Goal: Task Accomplishment & Management: Complete application form

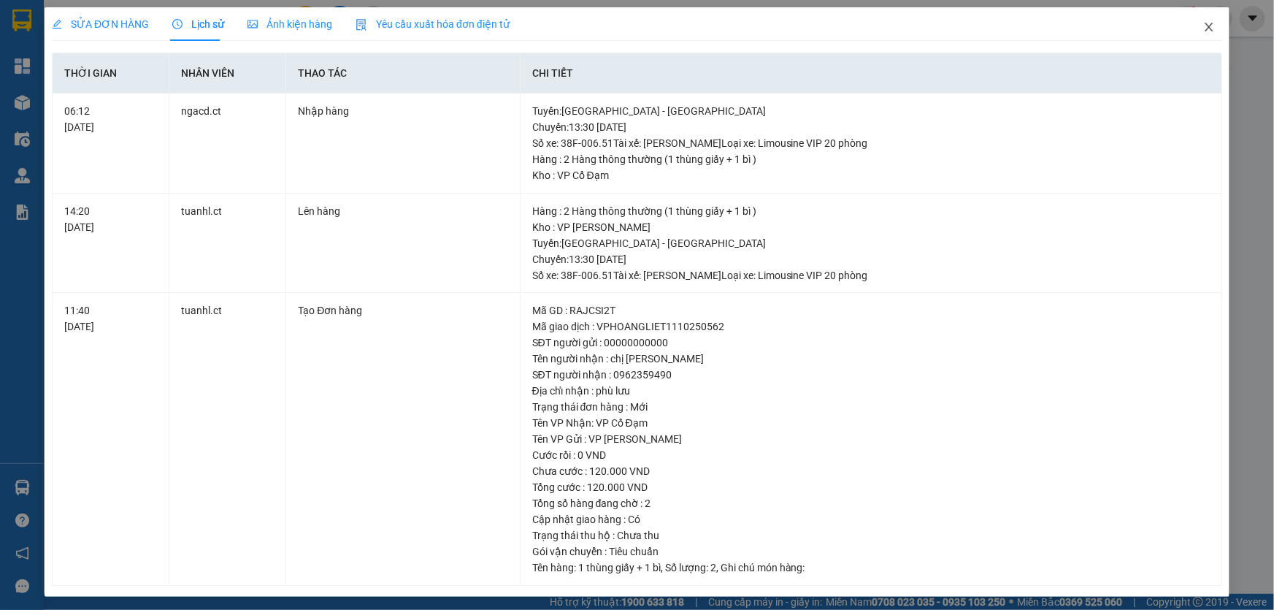
click at [1205, 25] on icon "close" at bounding box center [1209, 27] width 8 height 9
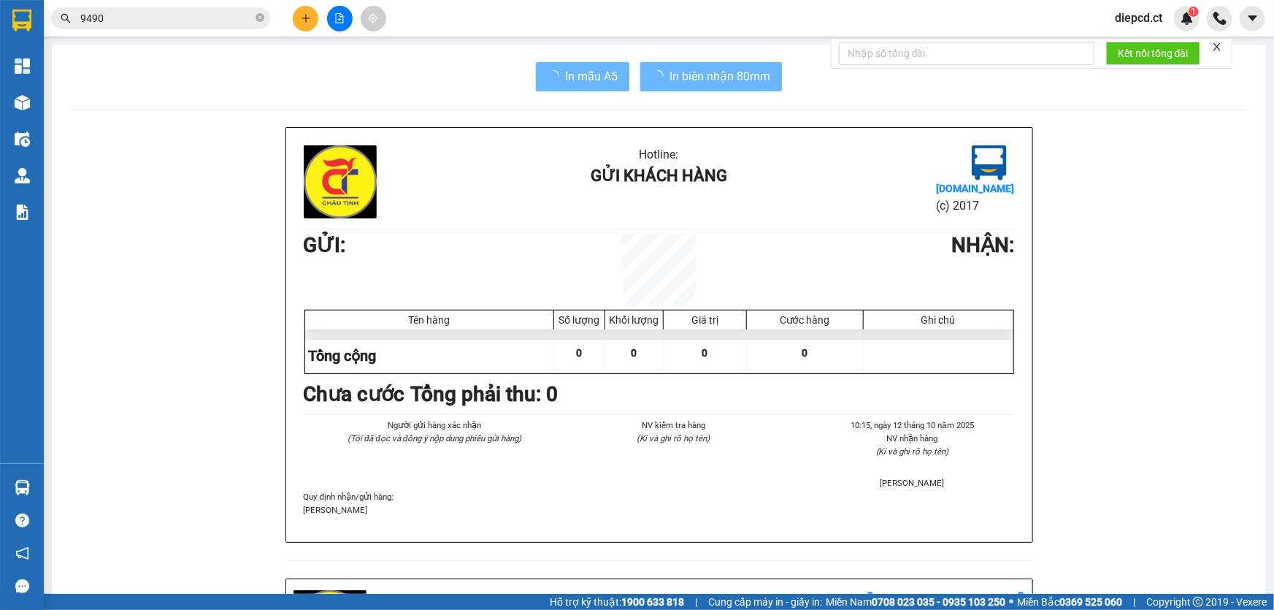
click at [112, 17] on input "9490" at bounding box center [166, 18] width 172 height 16
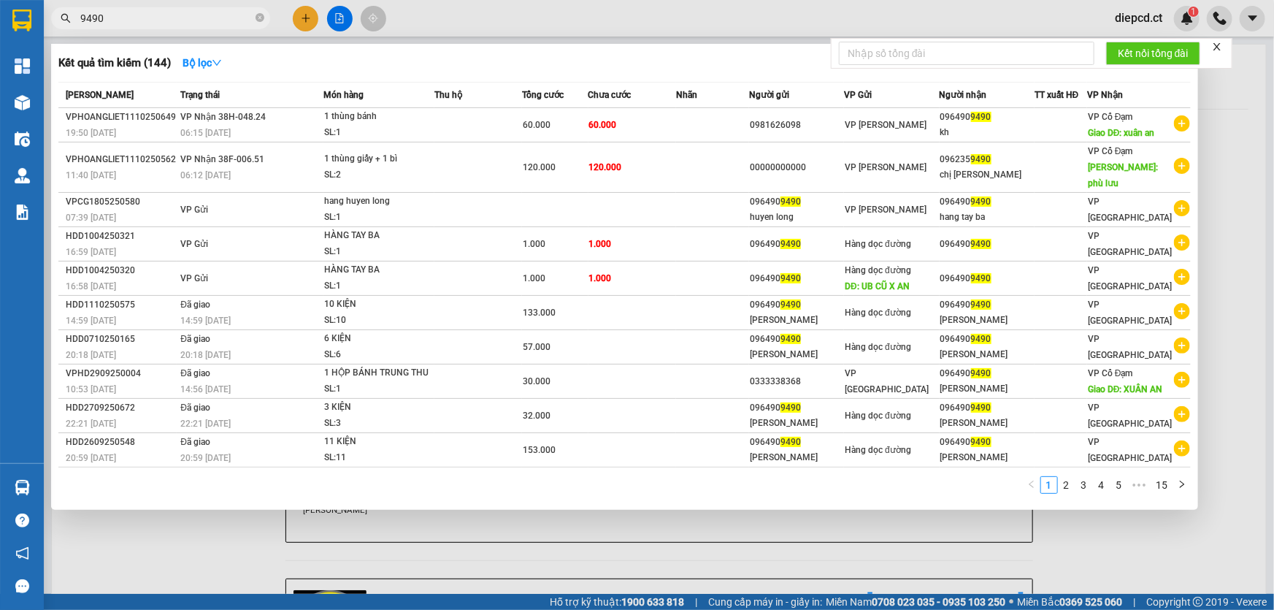
click at [112, 17] on input "9490" at bounding box center [166, 18] width 172 height 16
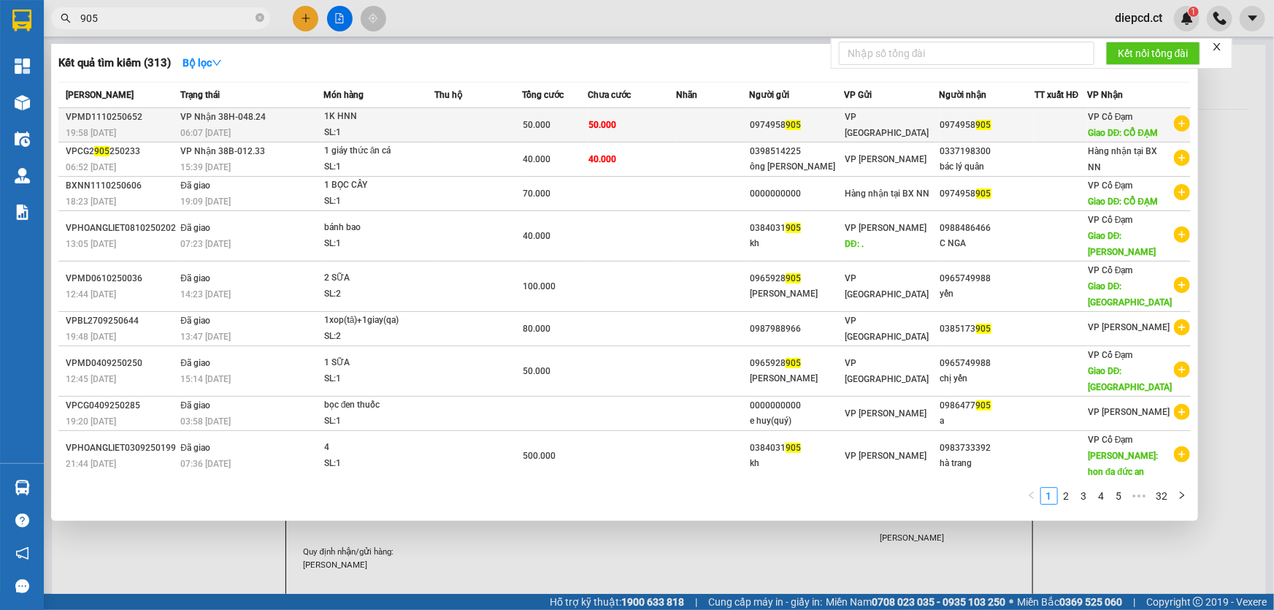
type input "905"
click at [305, 123] on td "VP Nhận 38H-048.24 06:07 [DATE]" at bounding box center [250, 125] width 146 height 34
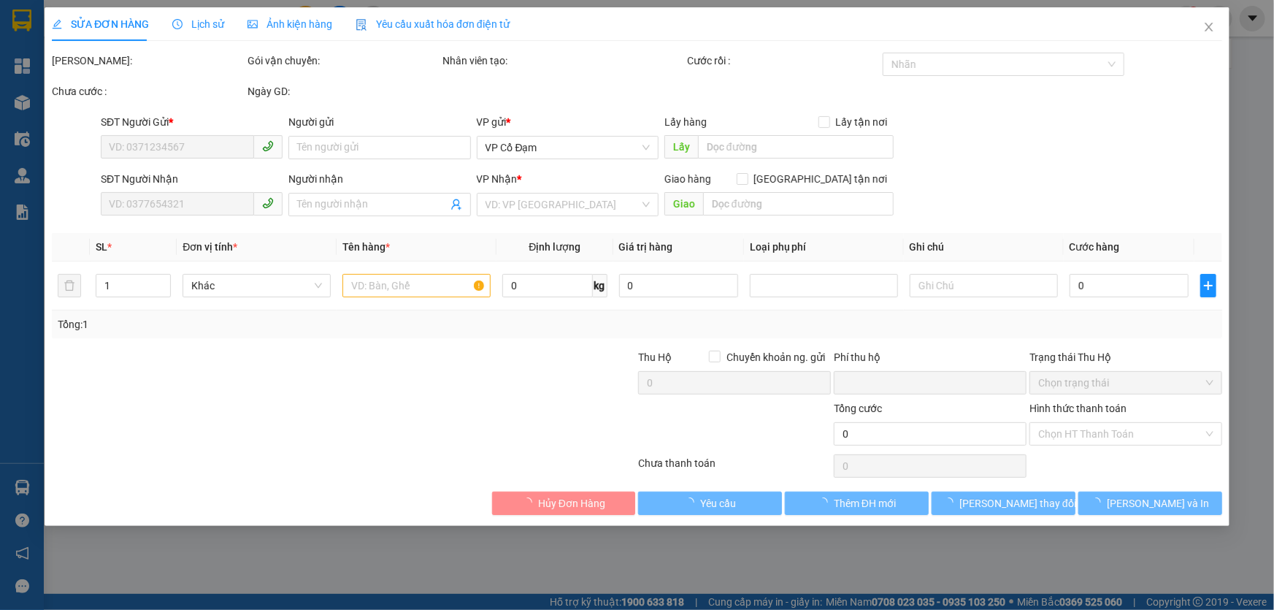
type input "0974958905"
type input "CỔ ĐẠM"
type input "0"
type input "50.000"
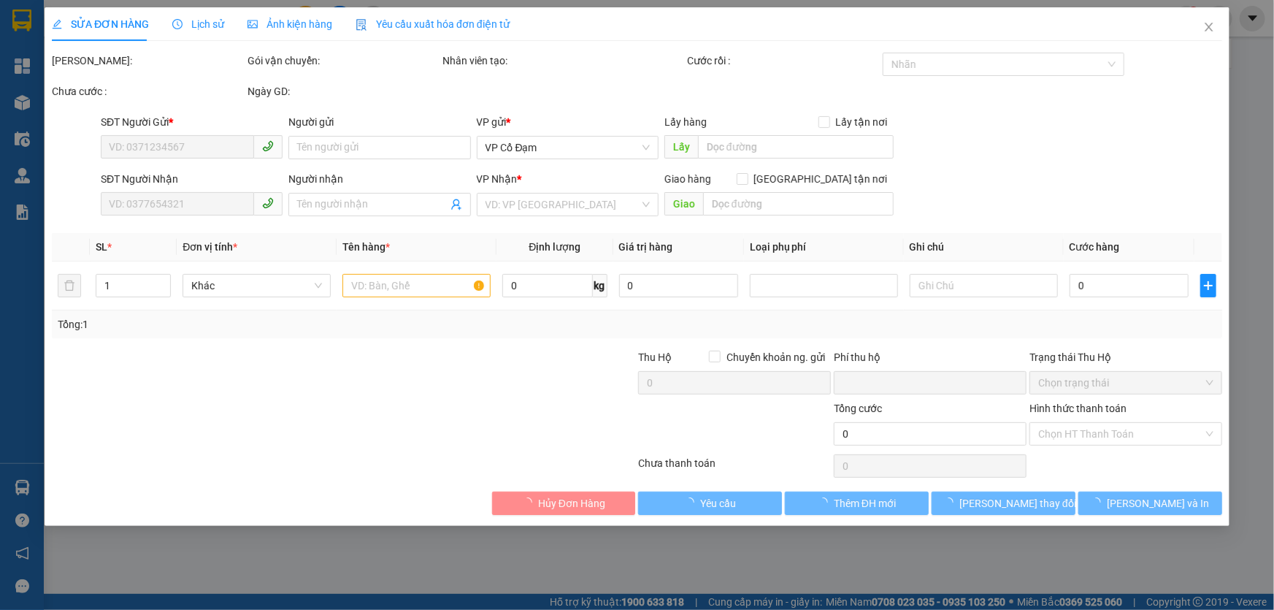
type input "50.000"
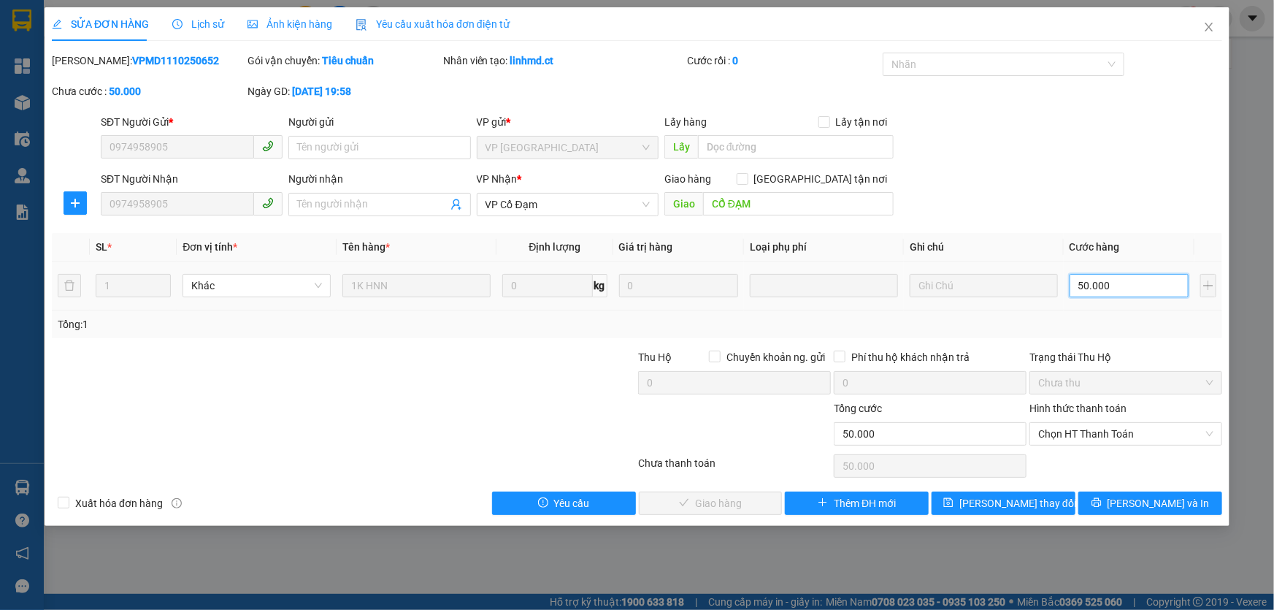
click at [1085, 286] on input "50.000" at bounding box center [1129, 285] width 119 height 23
type input "4"
type input "40"
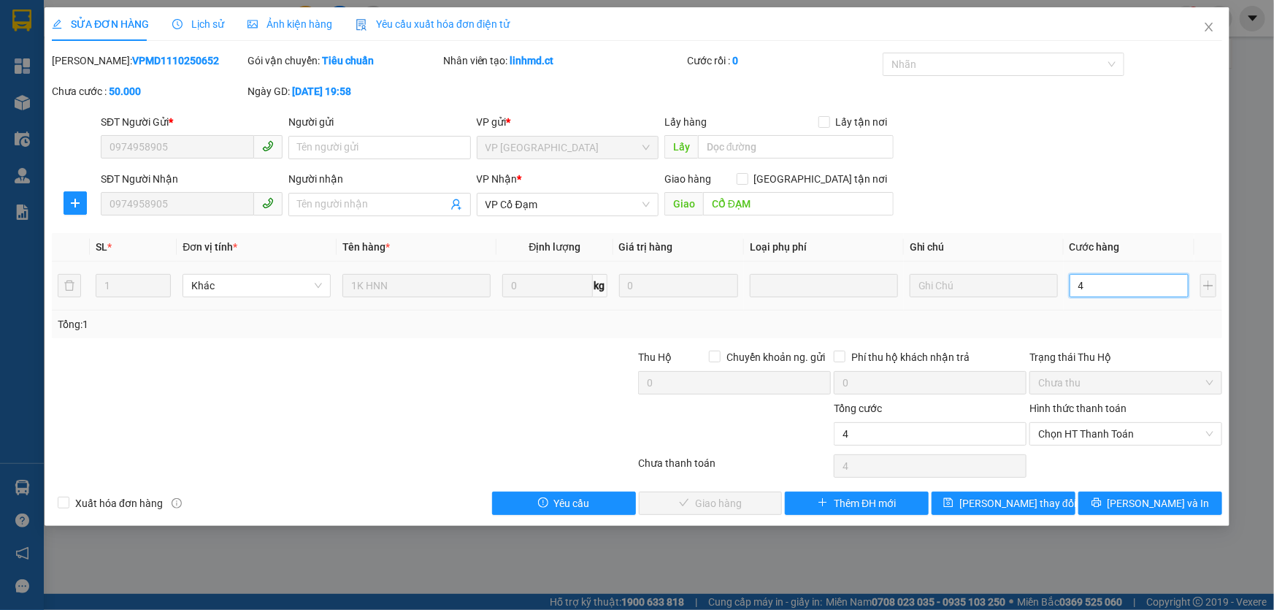
type input "40"
type input "40.000"
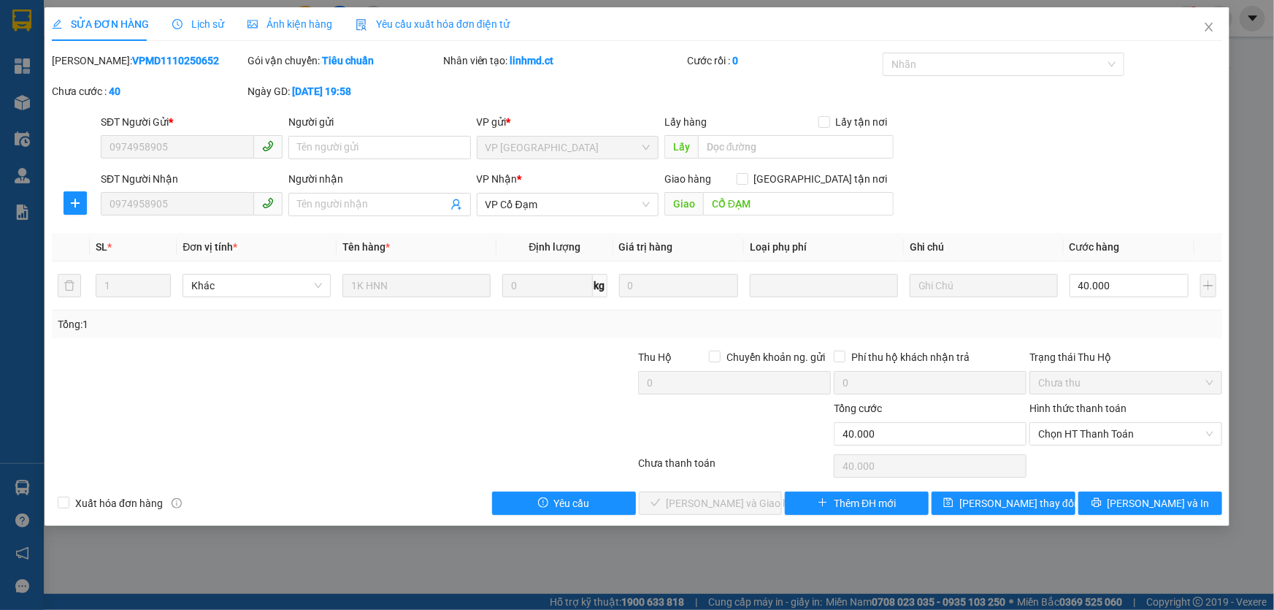
click at [1096, 188] on div "SĐT Người Nhận 0974958905 Người nhận Tên người nhận VP Nhận * VP Cổ Đạm Giao hà…" at bounding box center [662, 196] width 1128 height 51
click at [1095, 432] on span "Chọn HT Thanh Toán" at bounding box center [1125, 434] width 175 height 22
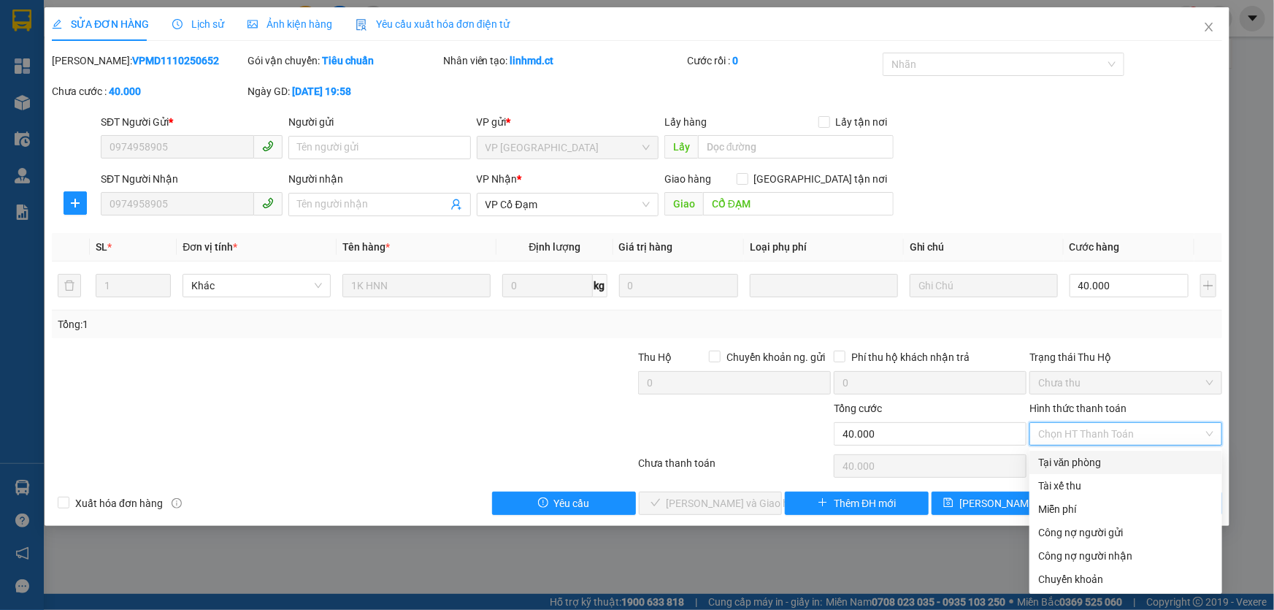
click at [1099, 460] on div "Tại văn phòng" at bounding box center [1125, 462] width 175 height 16
type input "0"
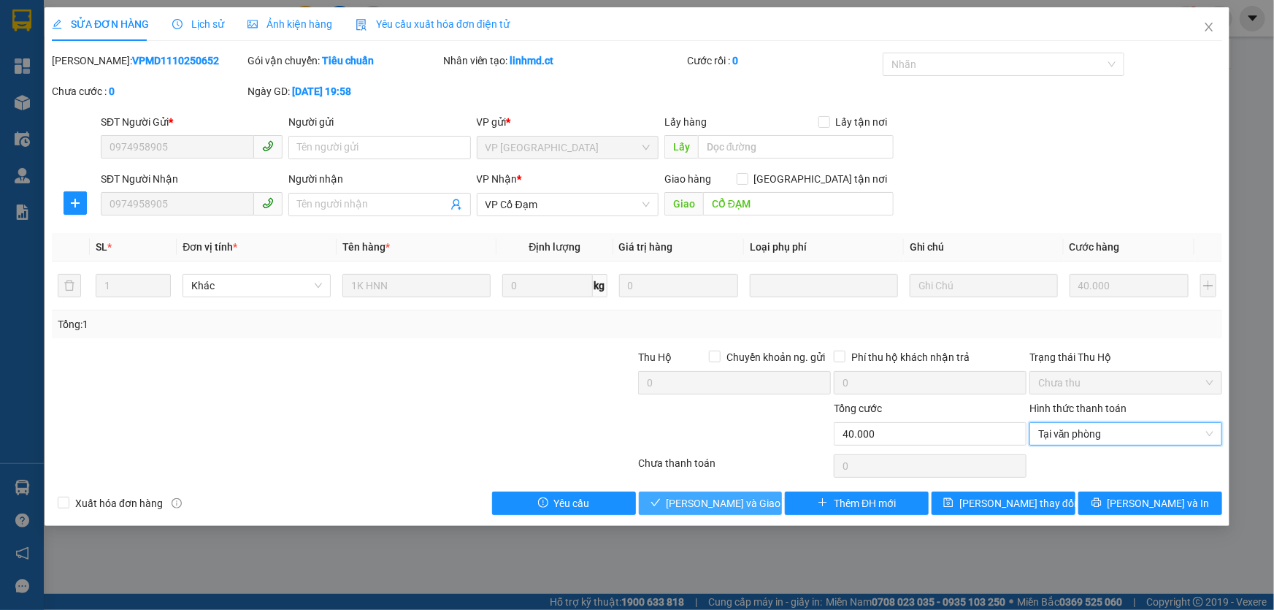
click at [736, 504] on span "[PERSON_NAME] và Giao hàng" at bounding box center [737, 503] width 140 height 16
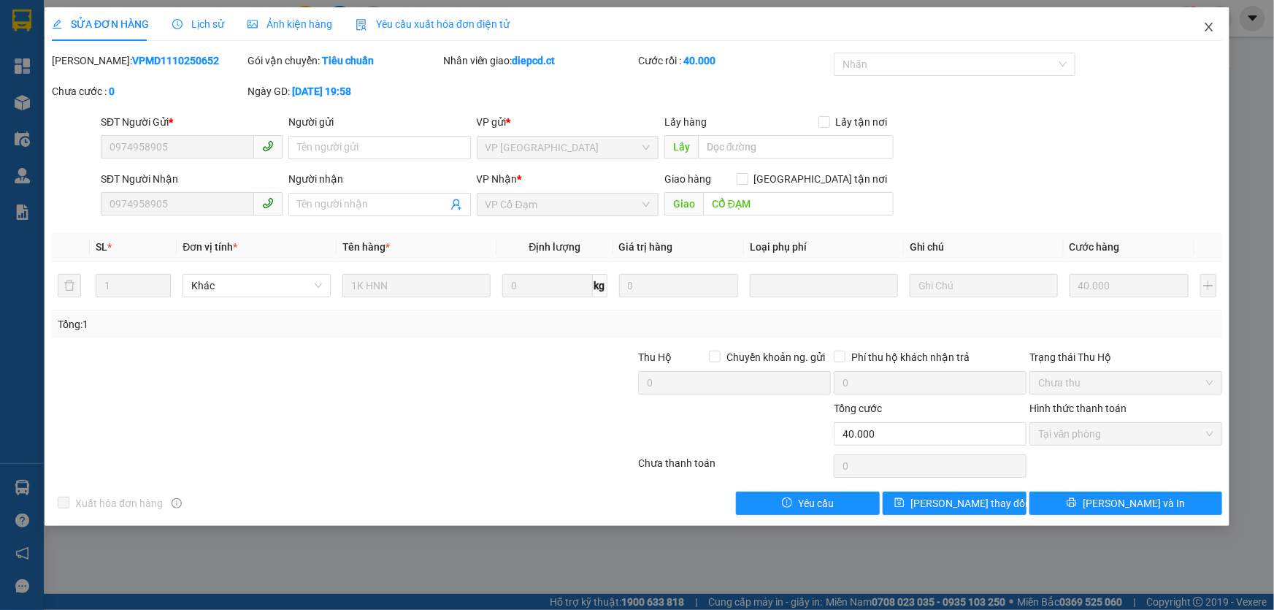
click at [1208, 25] on icon "close" at bounding box center [1210, 27] width 12 height 12
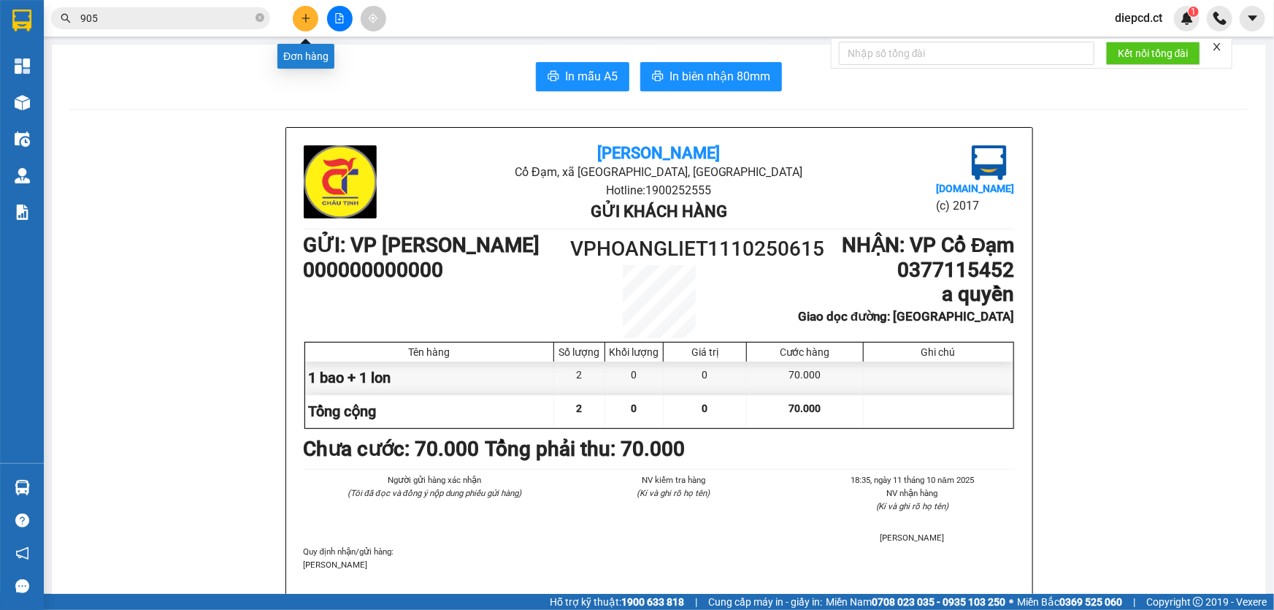
click at [304, 15] on icon "plus" at bounding box center [306, 18] width 10 height 10
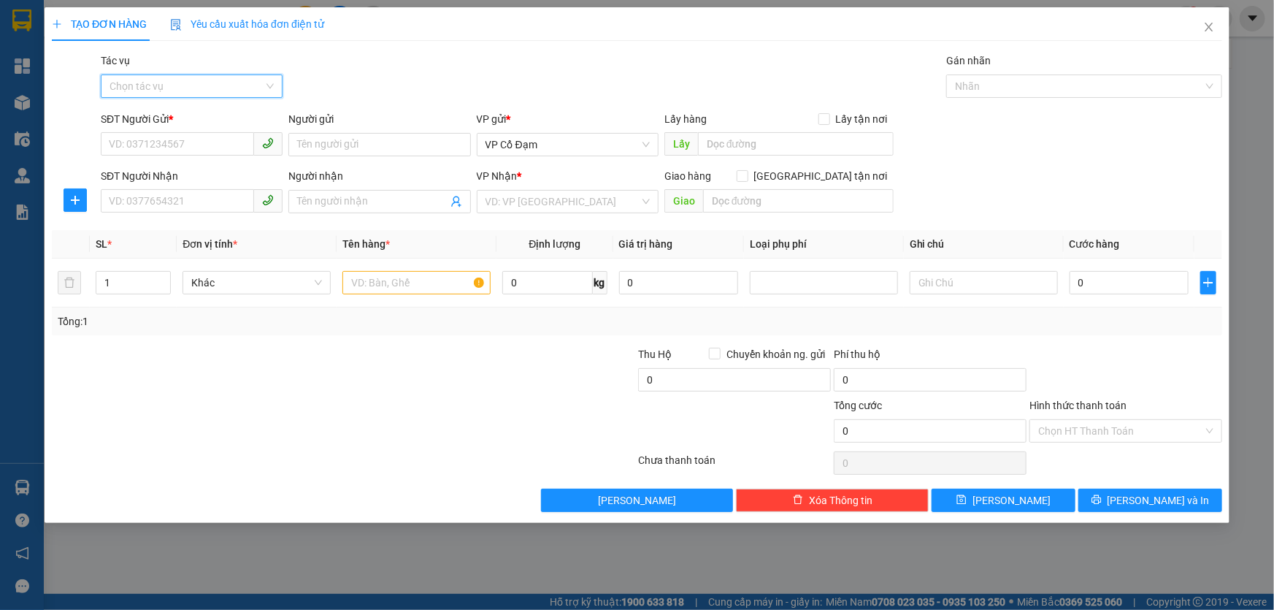
click at [193, 79] on input "Tác vụ" at bounding box center [187, 86] width 154 height 22
click at [181, 120] on div "Nhập hàng lên xe" at bounding box center [192, 115] width 164 height 16
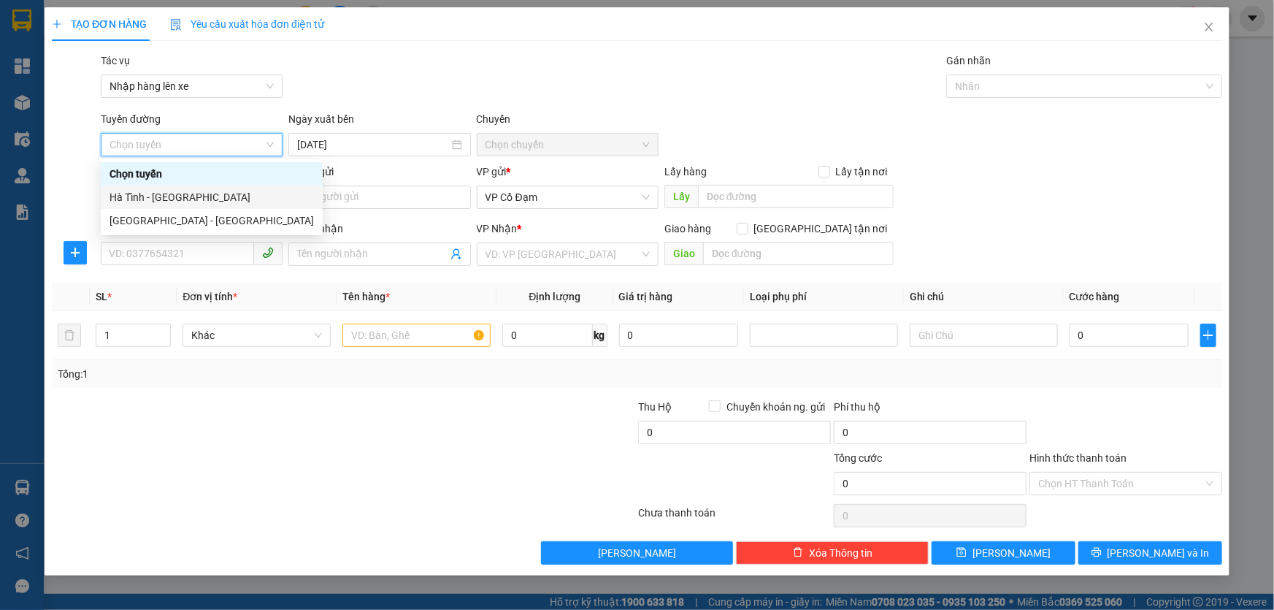
click at [175, 198] on div "Hà Tĩnh - [GEOGRAPHIC_DATA]" at bounding box center [212, 197] width 204 height 16
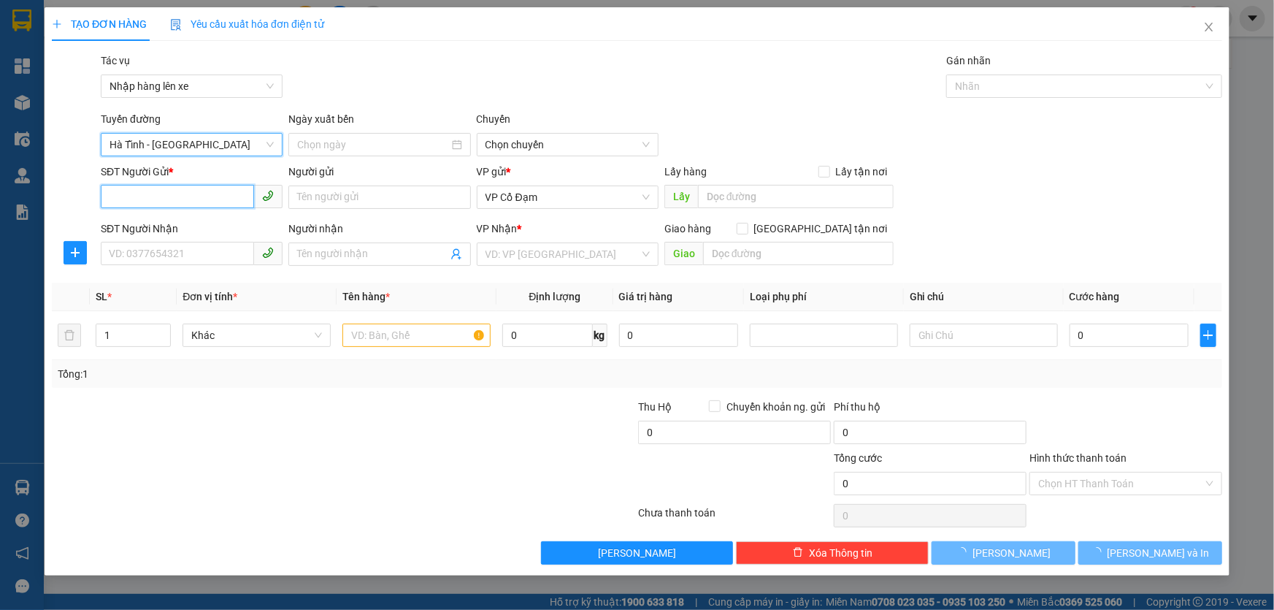
click at [175, 198] on input "SĐT Người Gửi *" at bounding box center [177, 196] width 153 height 23
type input "[DATE]"
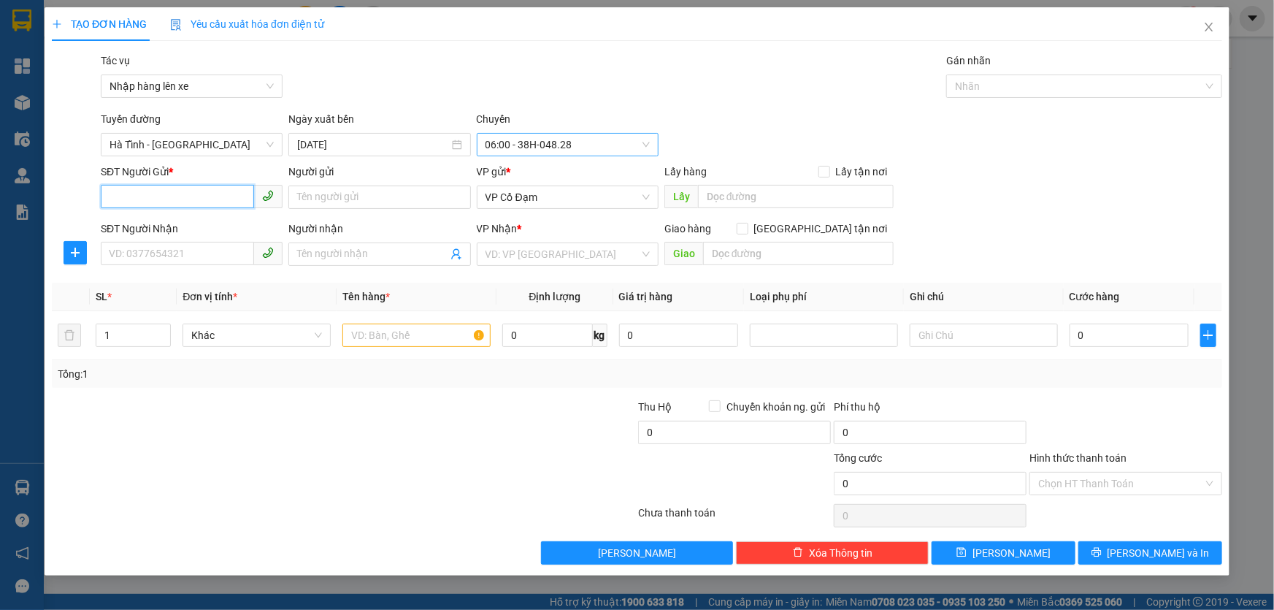
click at [519, 146] on span "06:00 - 38H-048.28" at bounding box center [568, 145] width 164 height 22
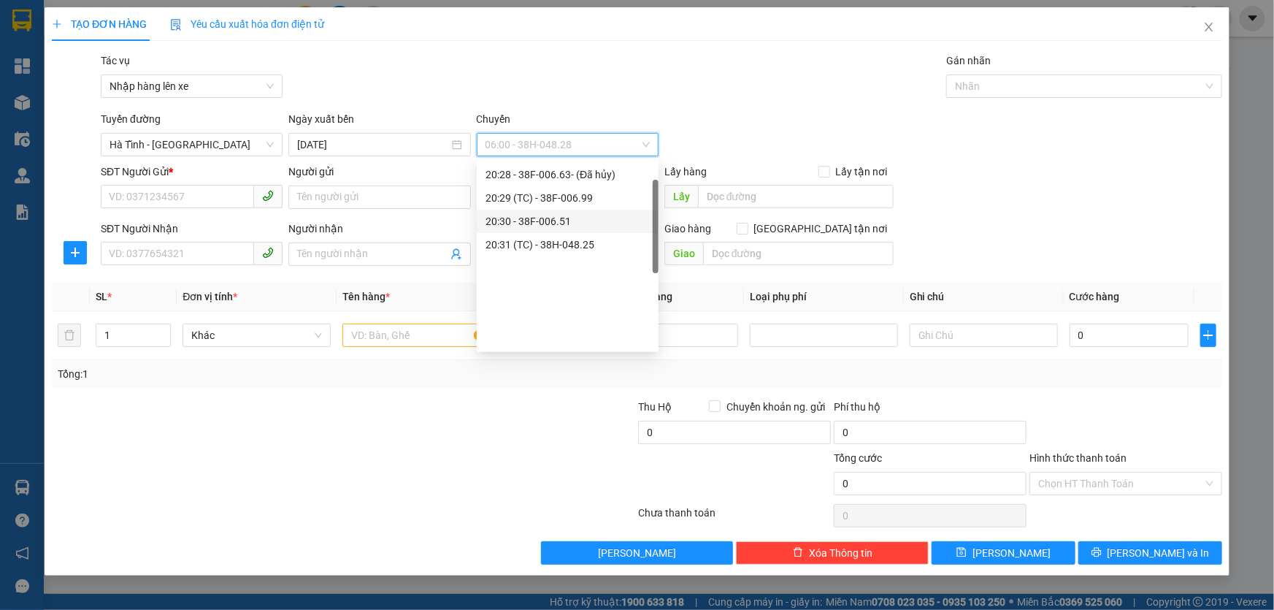
scroll to position [30, 0]
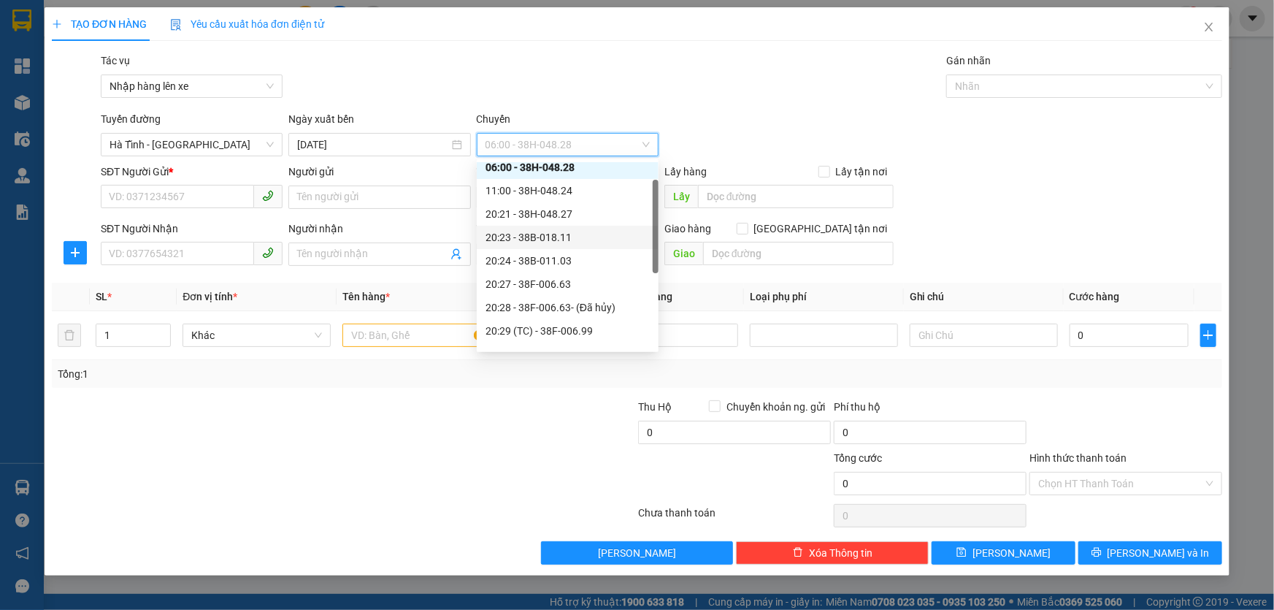
click at [563, 237] on div "20:23 - 38B-018.11" at bounding box center [568, 237] width 164 height 16
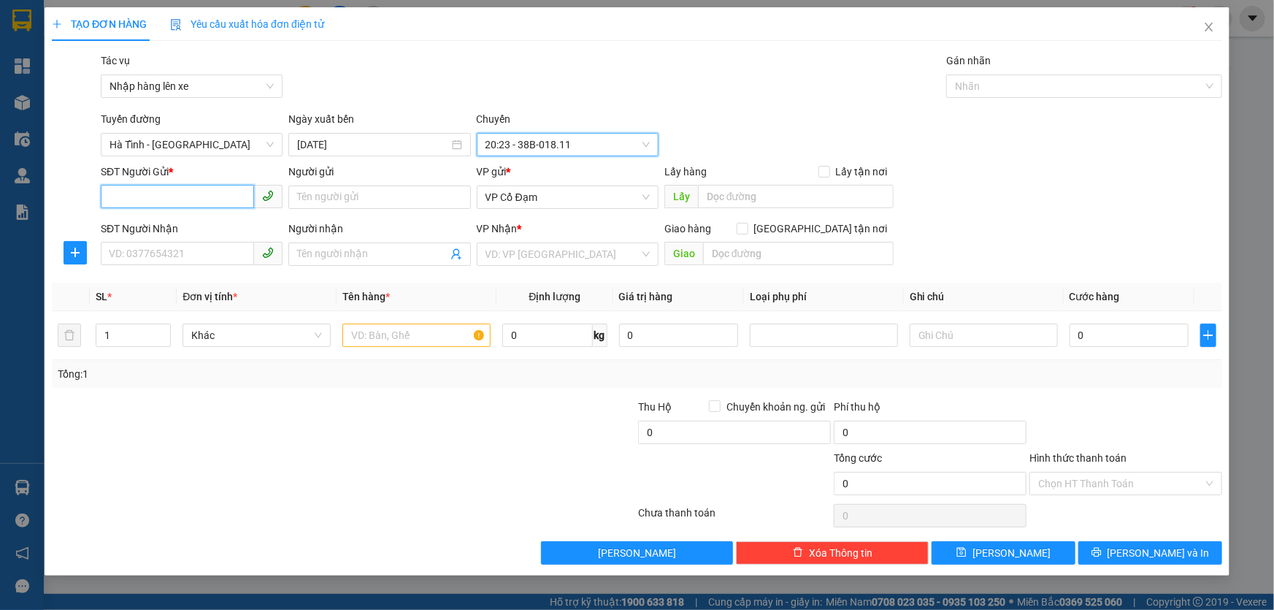
click at [154, 191] on input "SĐT Người Gửi *" at bounding box center [177, 196] width 153 height 23
paste input "0932394151"
type input "0932394151"
click at [198, 255] on input "SĐT Người Nhận" at bounding box center [177, 253] width 153 height 23
paste input "0976762230"
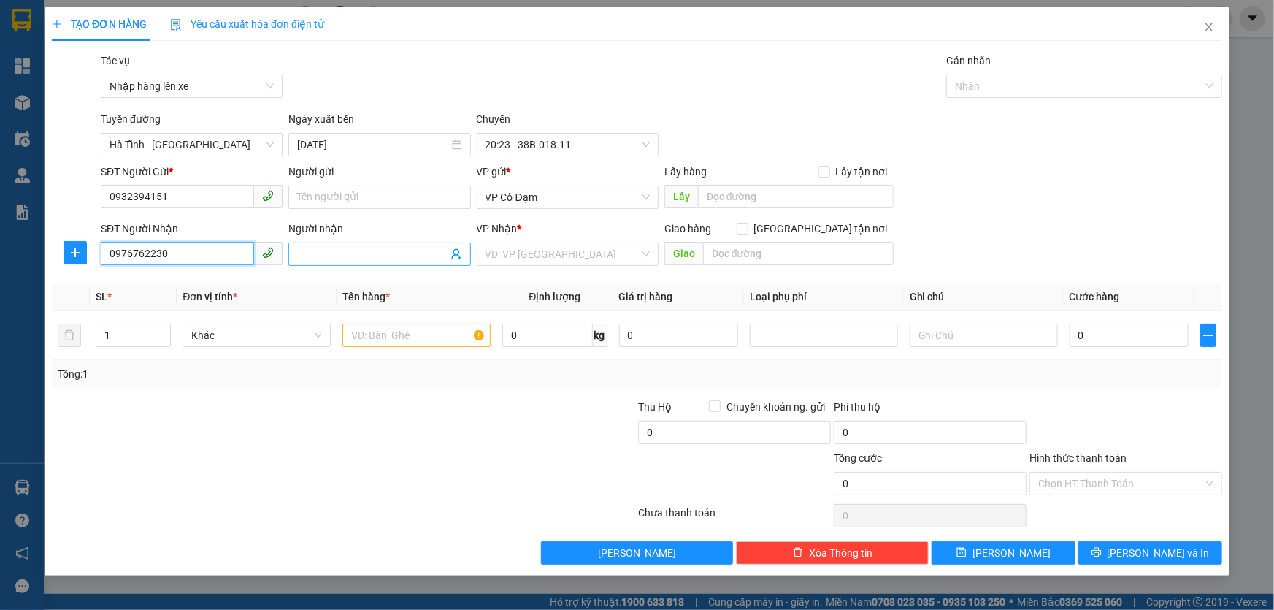
type input "0976762230"
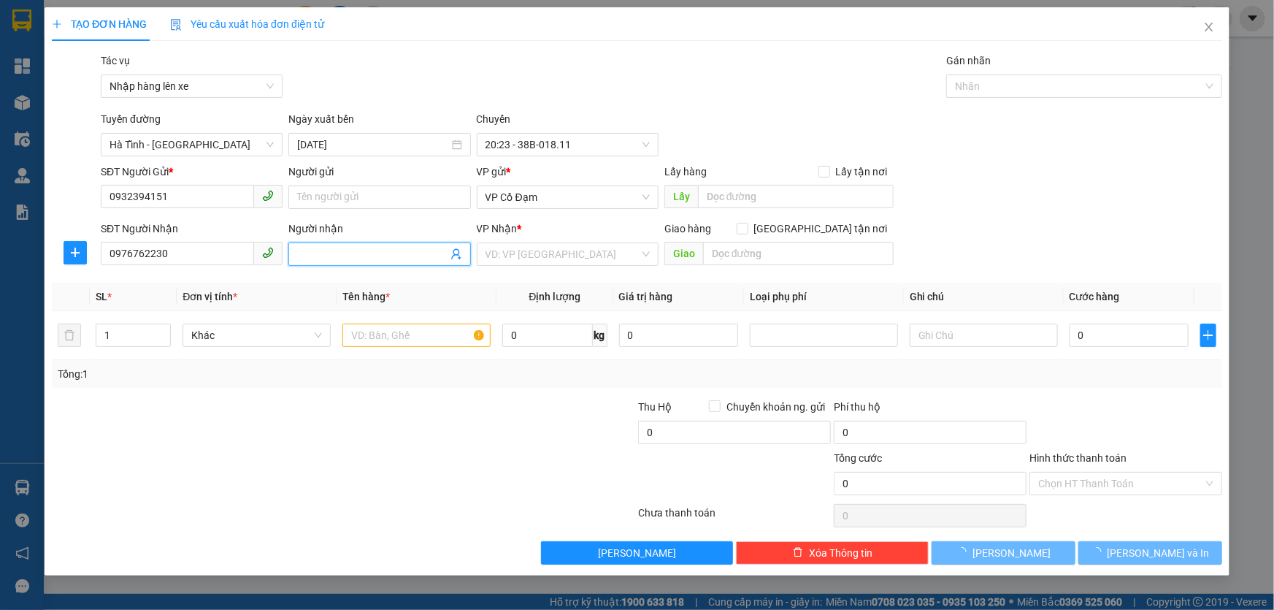
click at [323, 258] on input "Người nhận" at bounding box center [372, 254] width 150 height 16
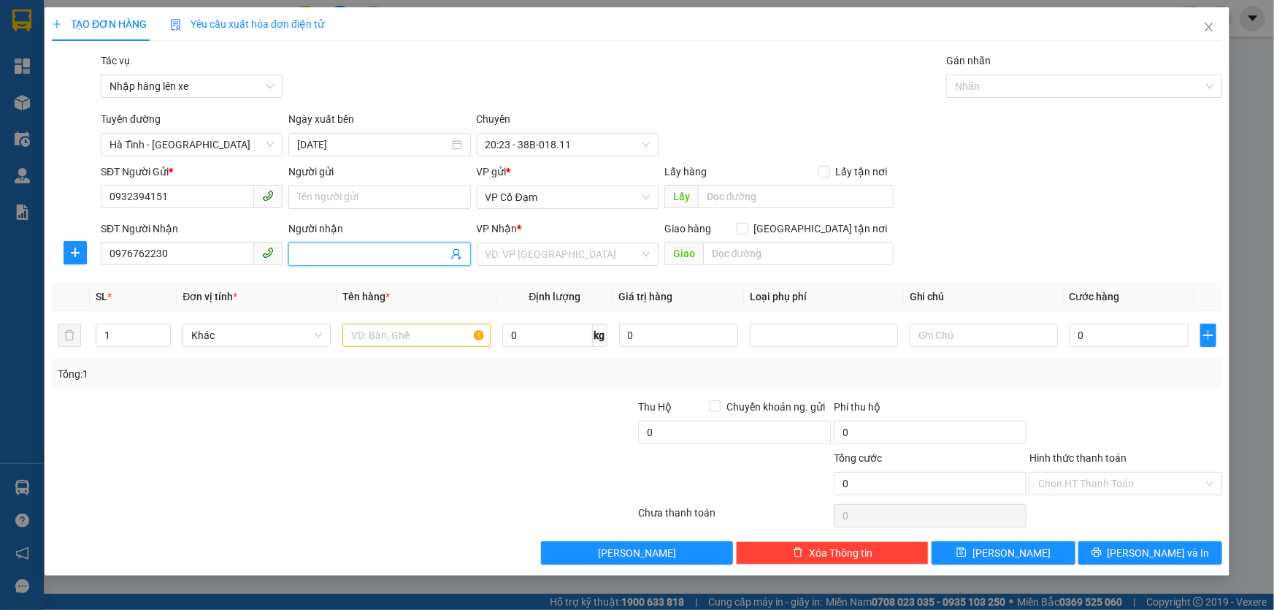
paste input "0386732999"
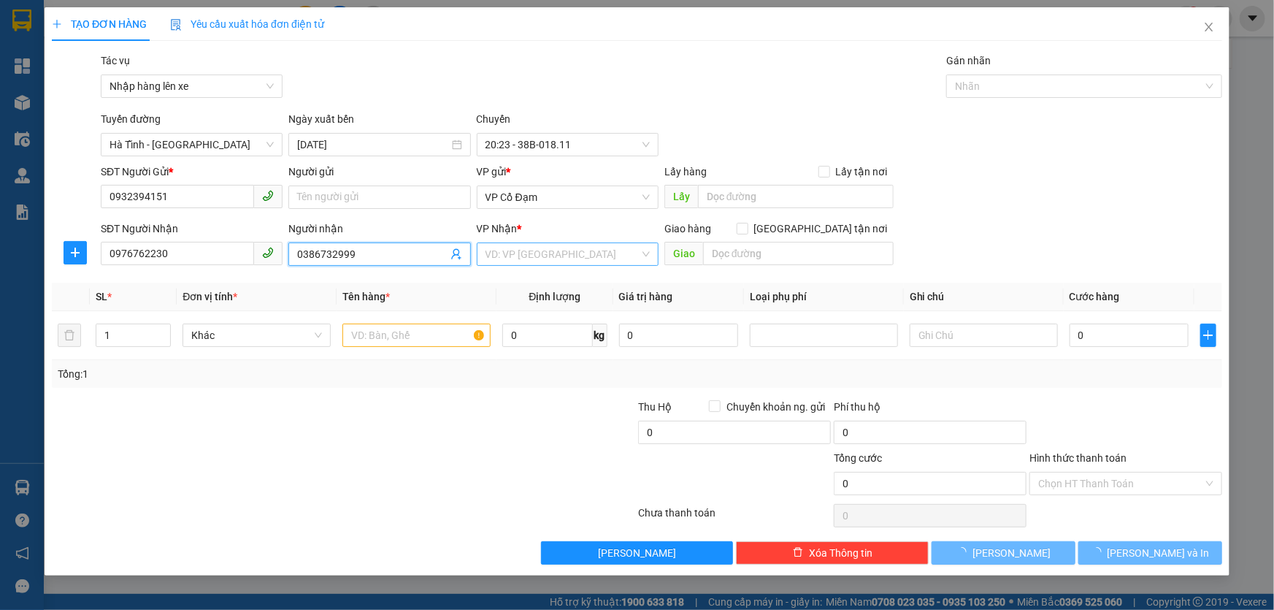
type input "0386732999"
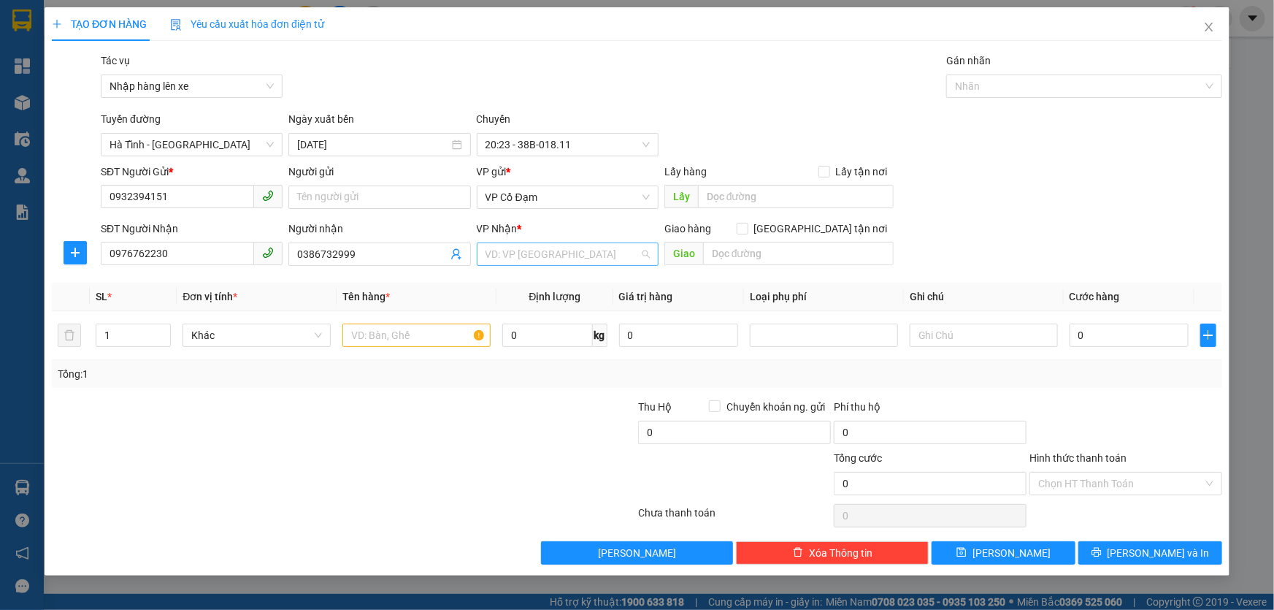
click at [535, 257] on input "search" at bounding box center [563, 254] width 154 height 22
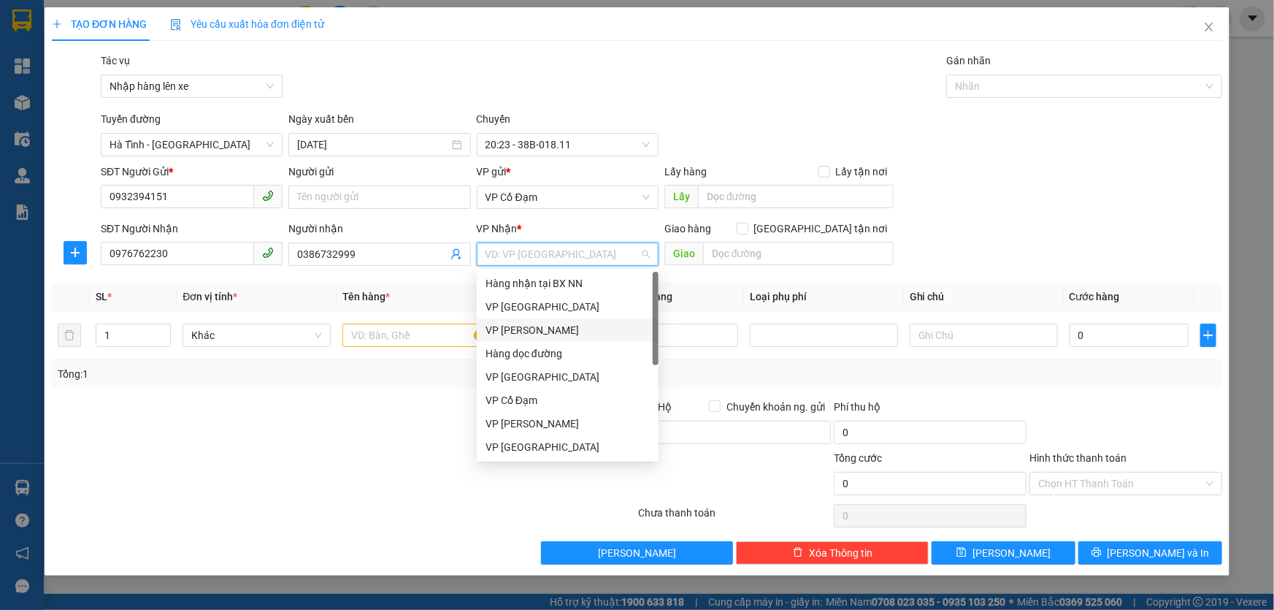
click at [535, 326] on div "VP [PERSON_NAME]" at bounding box center [568, 330] width 164 height 16
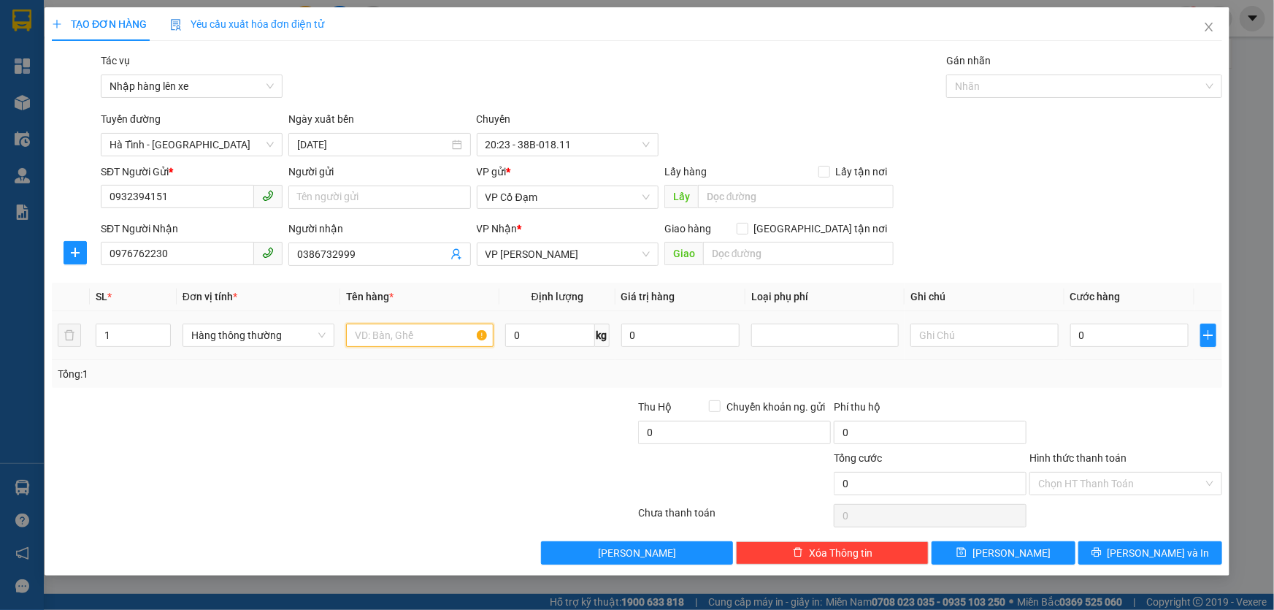
click at [390, 337] on input "text" at bounding box center [420, 335] width 148 height 23
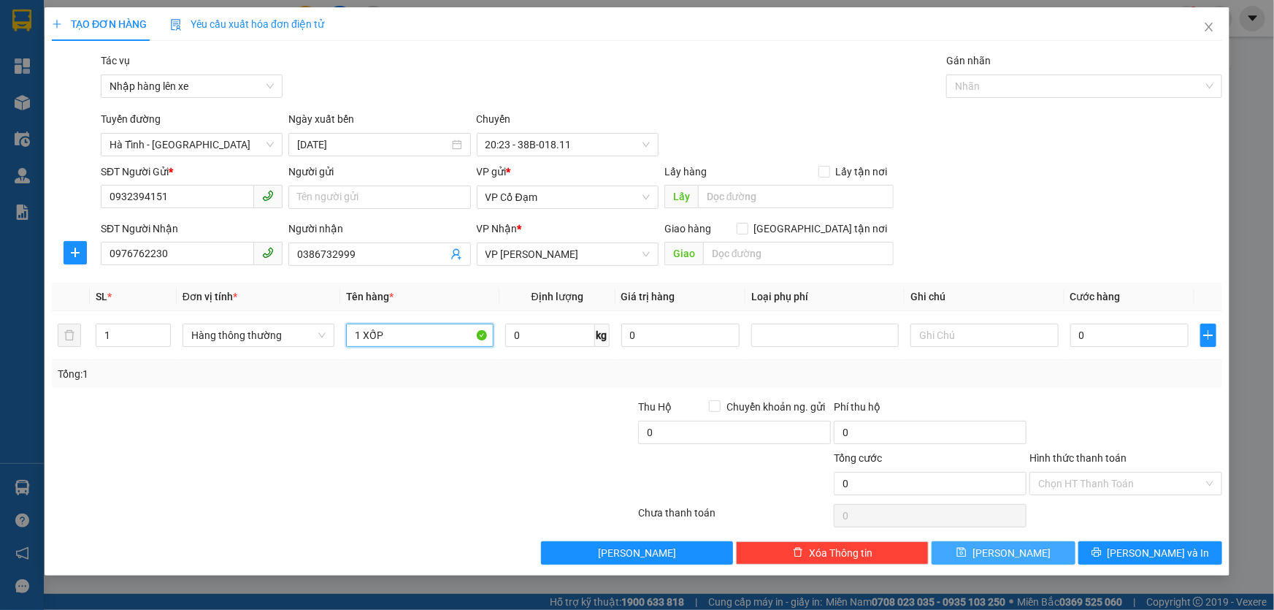
type input "1 XỐP"
click at [983, 557] on button "[PERSON_NAME]" at bounding box center [1004, 552] width 144 height 23
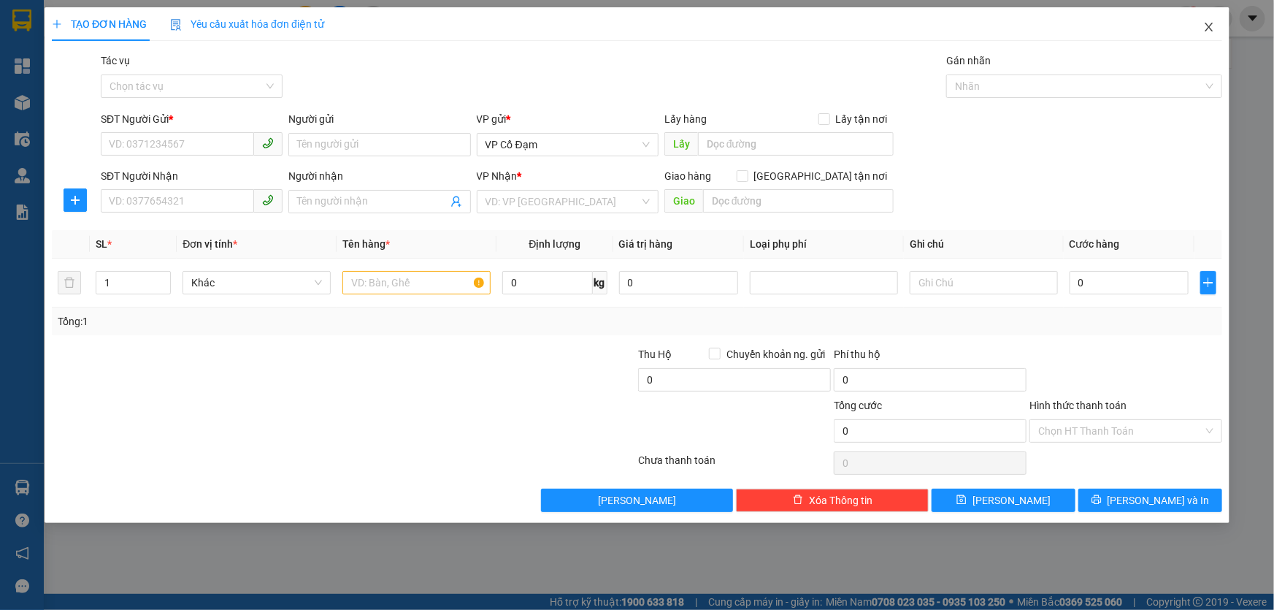
click at [1209, 27] on icon "close" at bounding box center [1209, 27] width 8 height 9
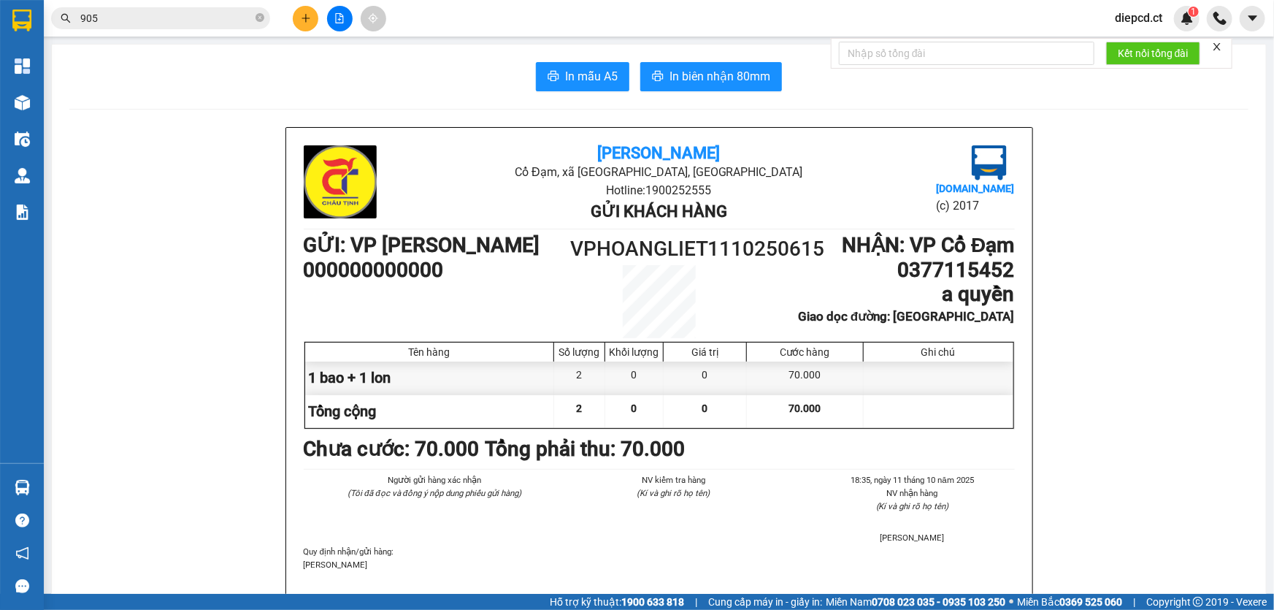
click at [177, 18] on input "905" at bounding box center [166, 18] width 172 height 16
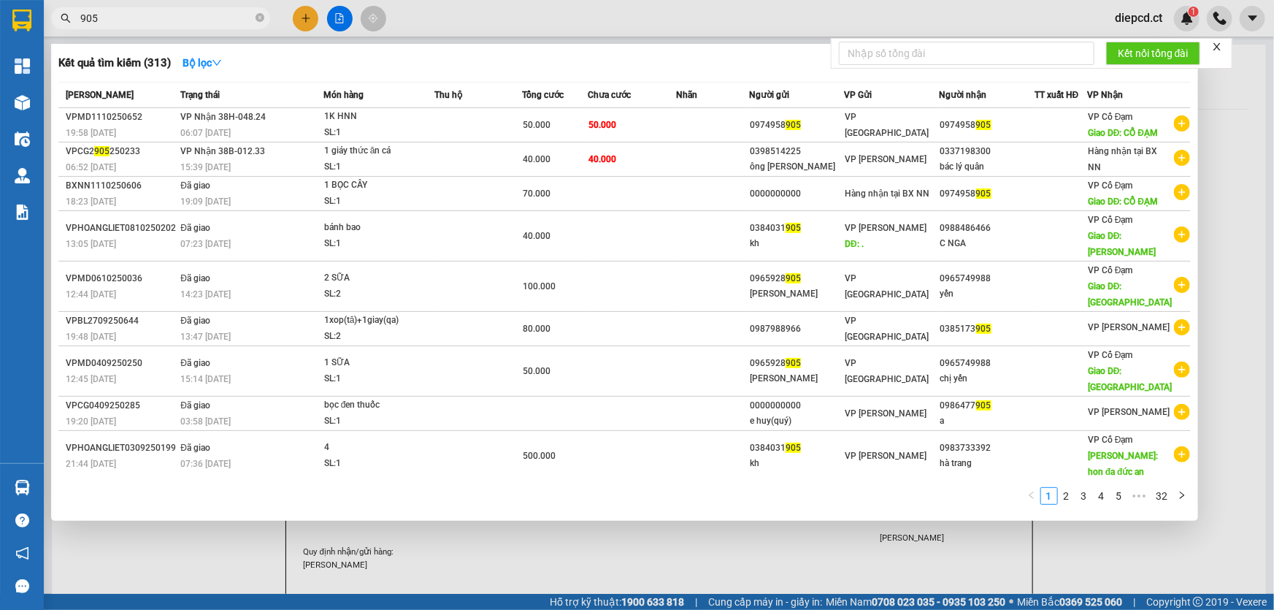
click at [177, 18] on input "905" at bounding box center [166, 18] width 172 height 16
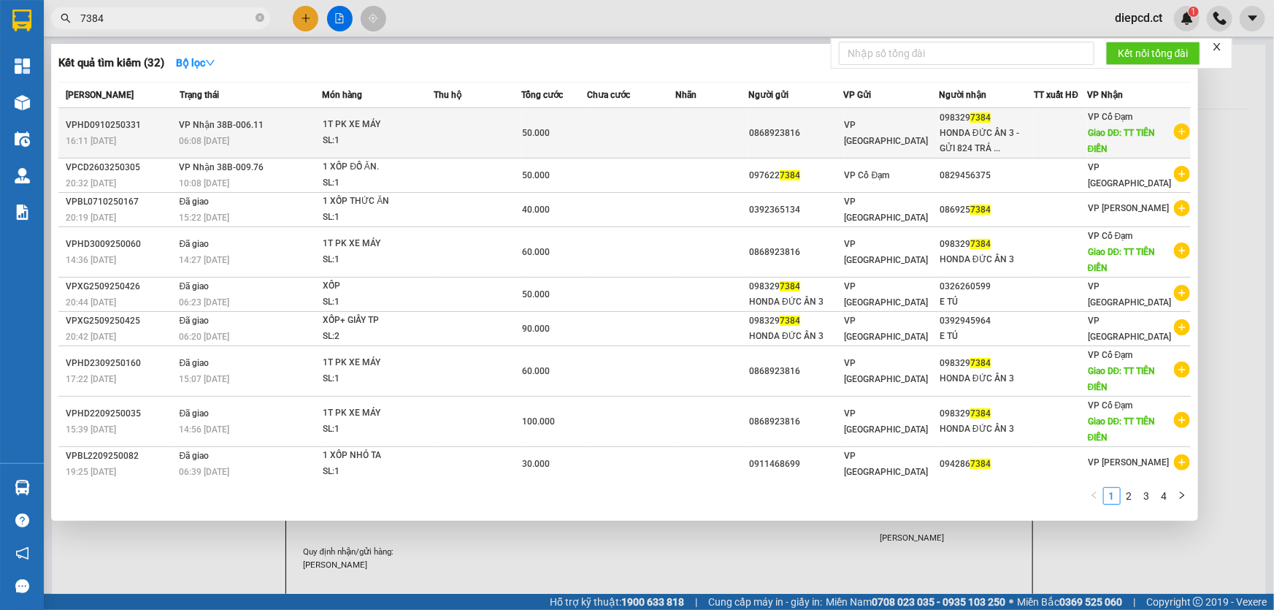
type input "7384"
click at [245, 141] on div "06:08 [DATE]" at bounding box center [251, 141] width 142 height 16
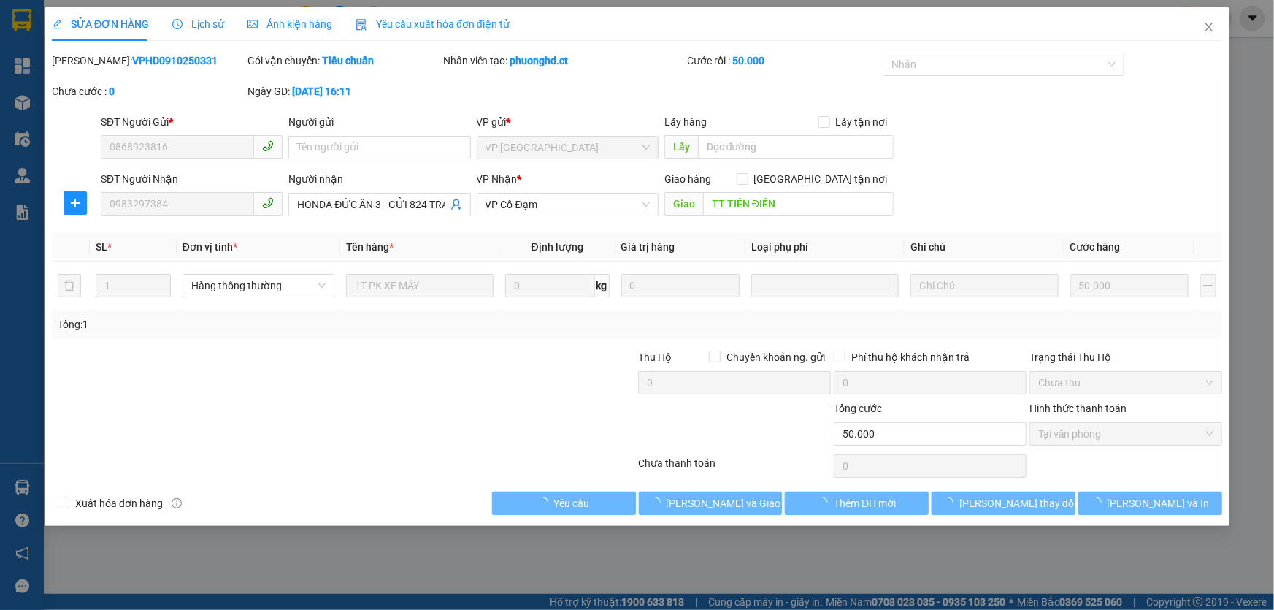
type input "0868923816"
type input "0983297384"
type input "HONDA ĐỨC ÂN 3 - GỬI 824 TRẢ (ĐẠI PX)"
type input "TT TIÊN ĐIỀN"
type input "0"
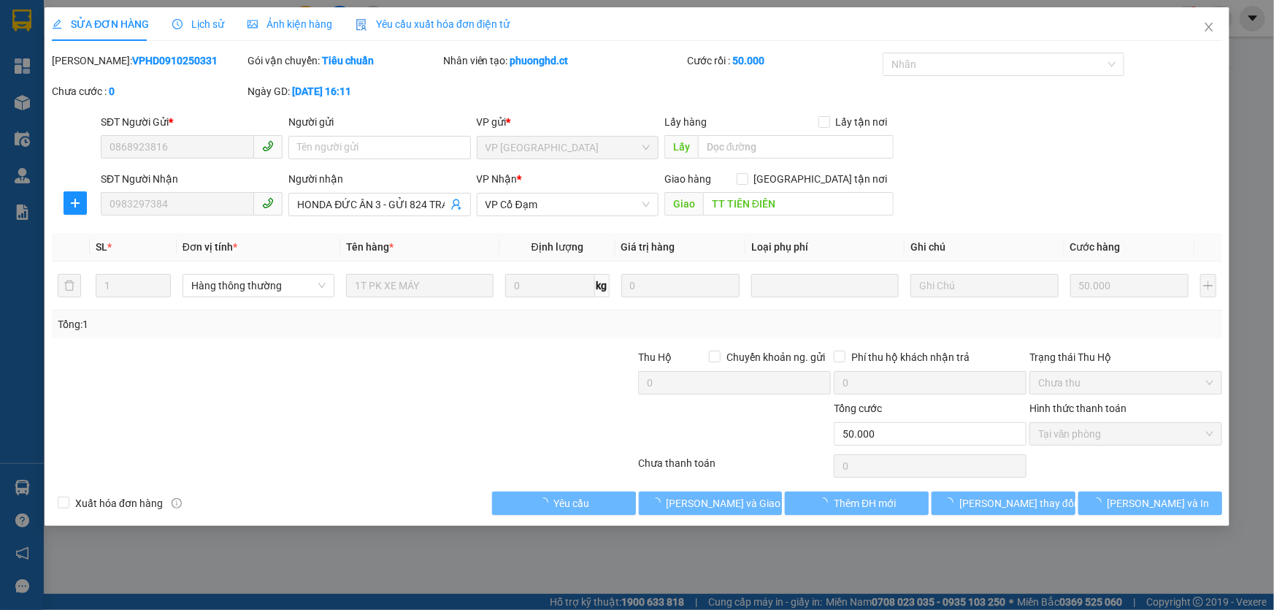
type input "50.000"
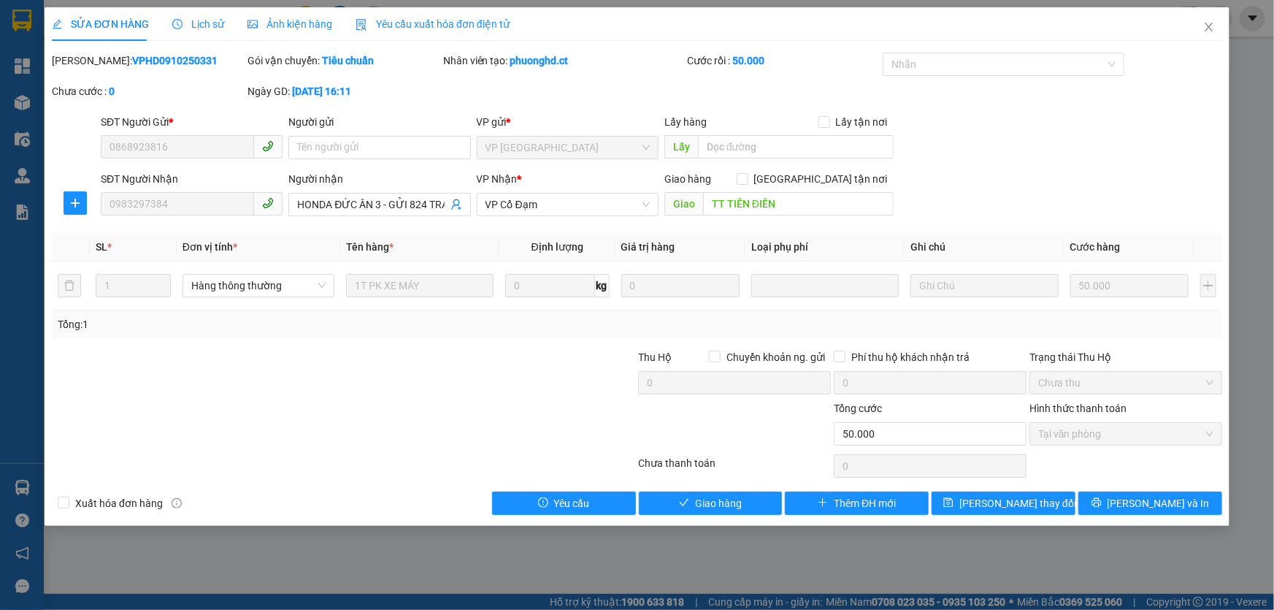
click at [195, 20] on span "Lịch sử" at bounding box center [198, 24] width 52 height 12
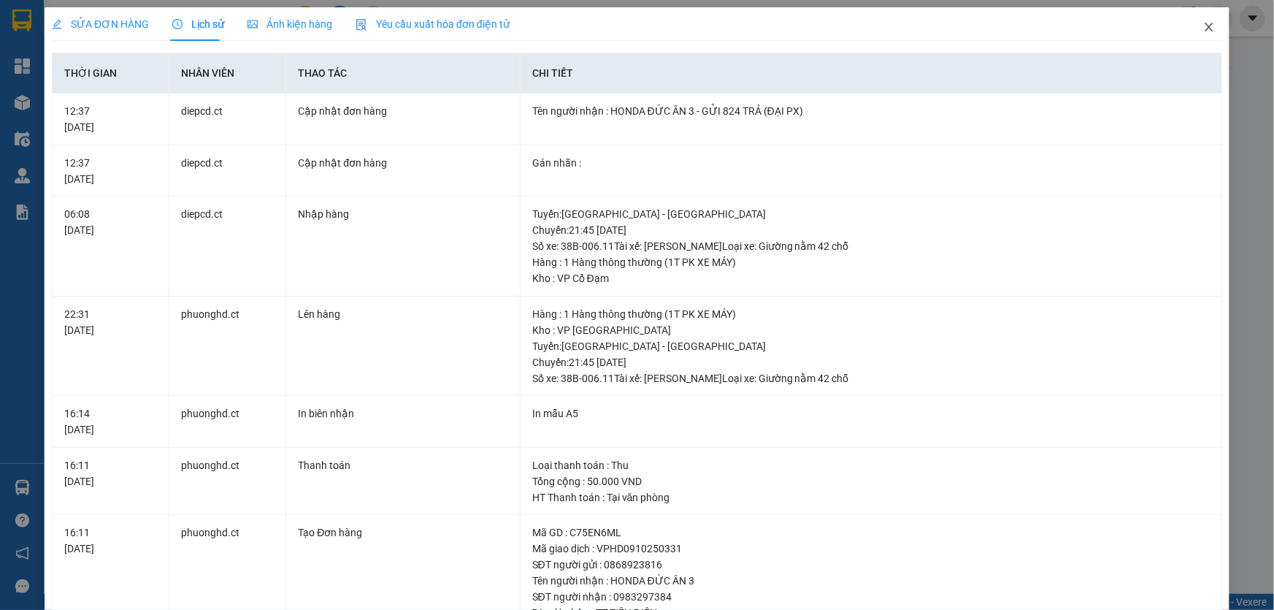
click at [1204, 27] on icon "close" at bounding box center [1210, 27] width 12 height 12
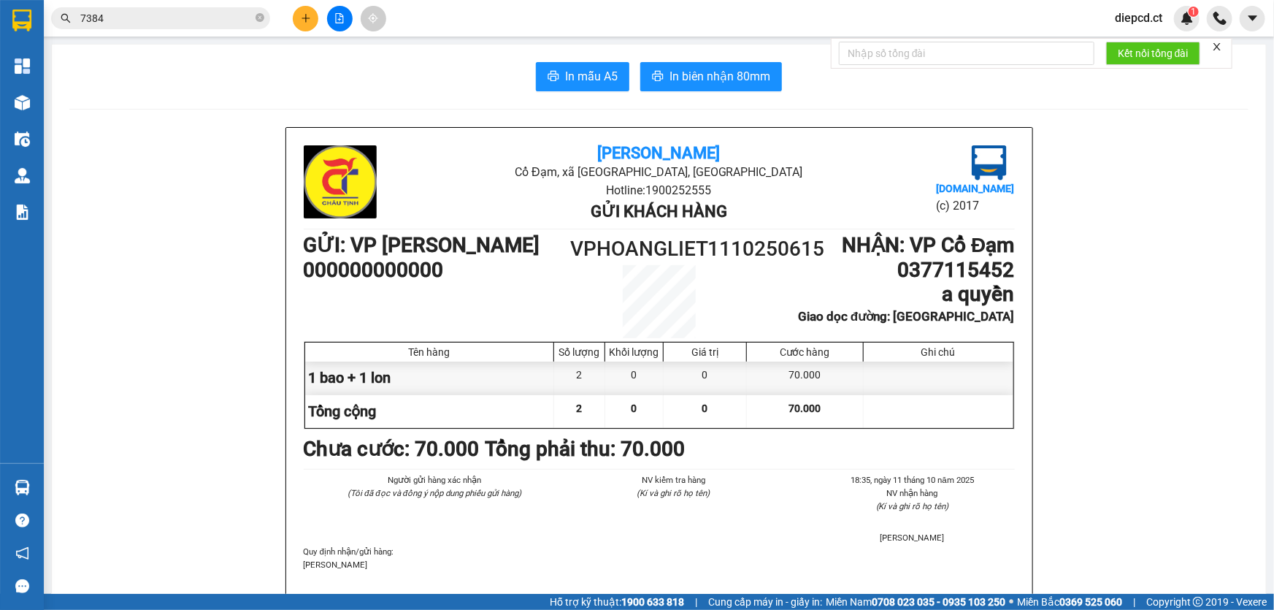
click at [128, 12] on input "7384" at bounding box center [166, 18] width 172 height 16
